Goal: Transaction & Acquisition: Purchase product/service

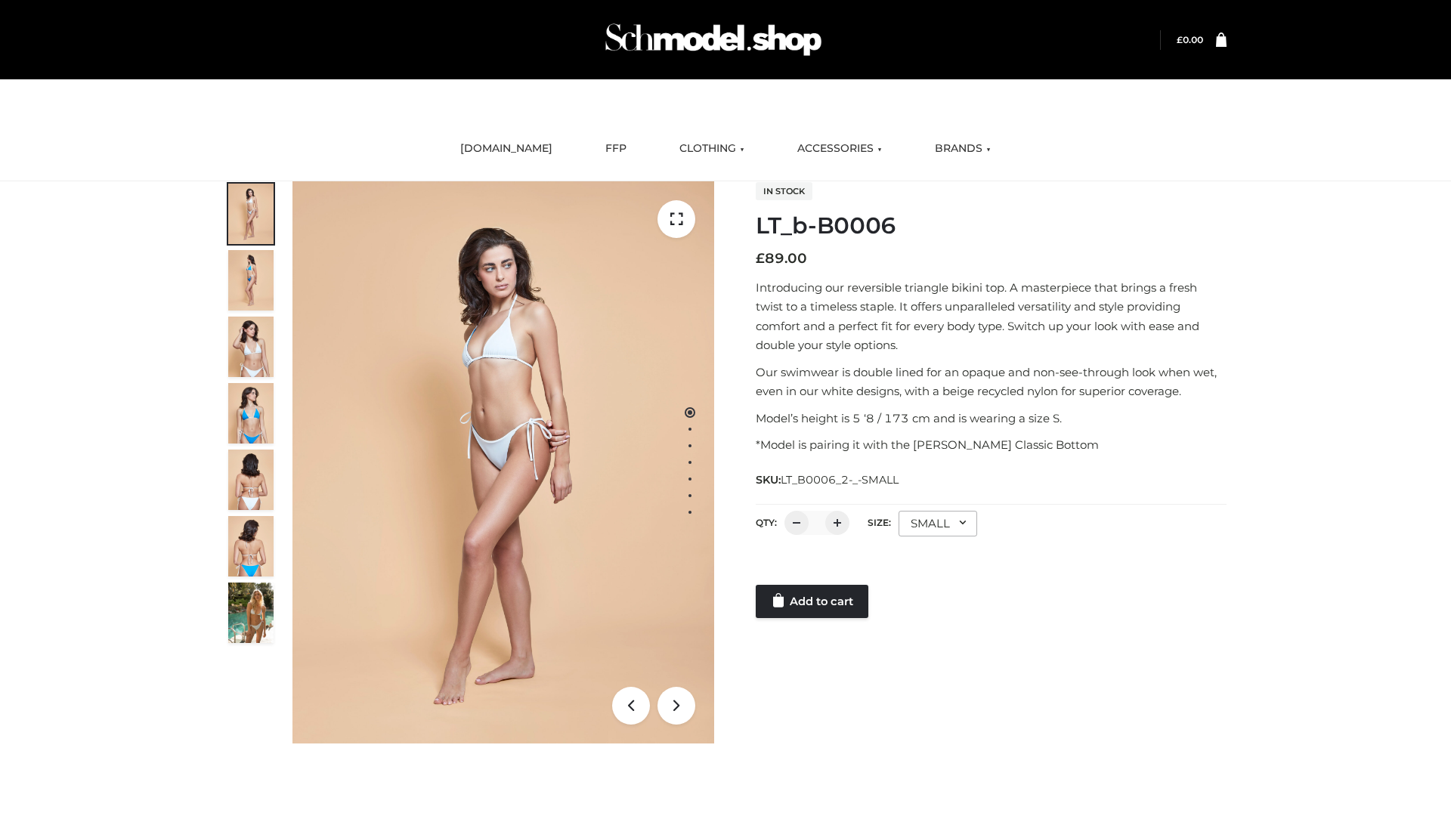
click at [813, 602] on link "Add to cart" at bounding box center [812, 601] width 113 height 33
